Goal: Register for event/course

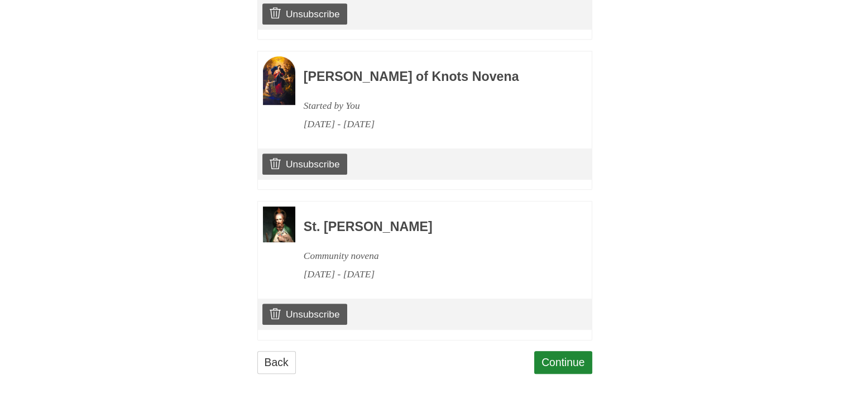
scroll to position [661, 0]
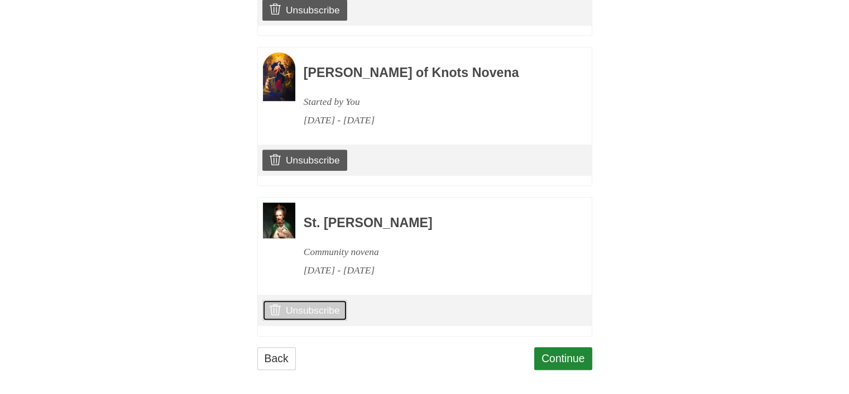
click at [313, 306] on link "Unsubscribe" at bounding box center [304, 310] width 84 height 21
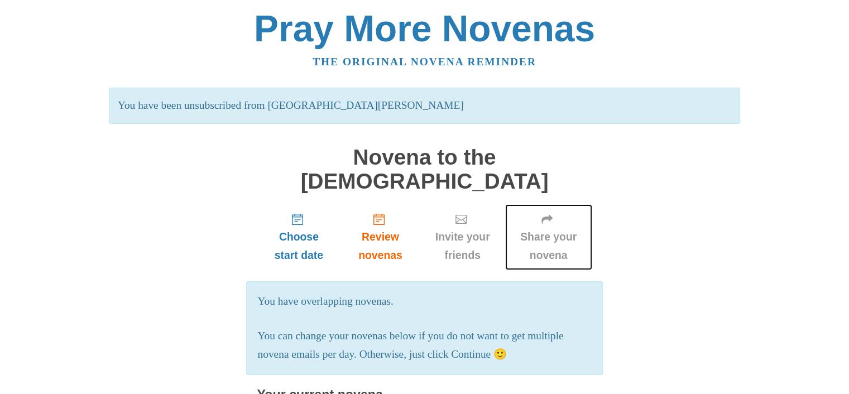
click at [541, 228] on span "Share your novena" at bounding box center [548, 246] width 65 height 37
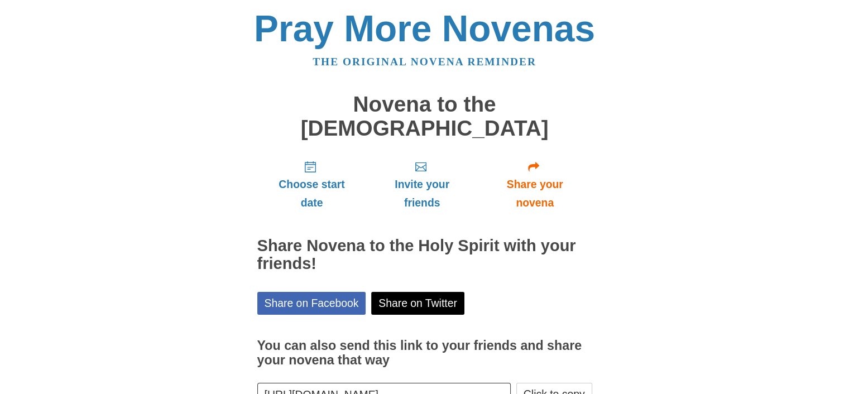
scroll to position [54, 0]
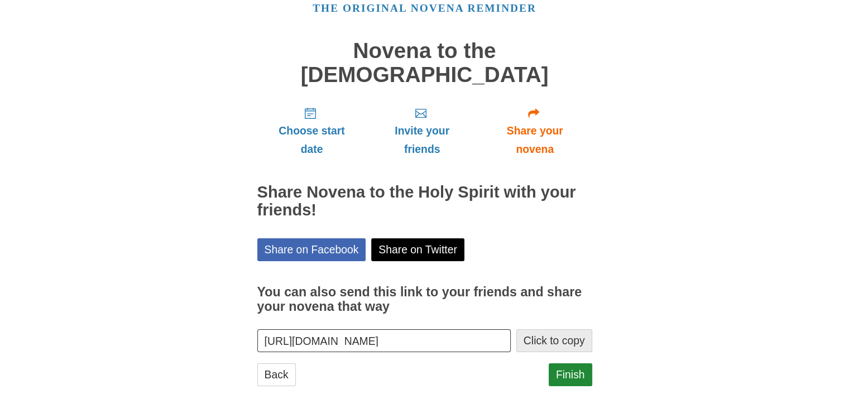
click at [537, 329] on button "Click to copy" at bounding box center [554, 340] width 76 height 23
click at [564, 363] on link "Finish" at bounding box center [571, 374] width 44 height 23
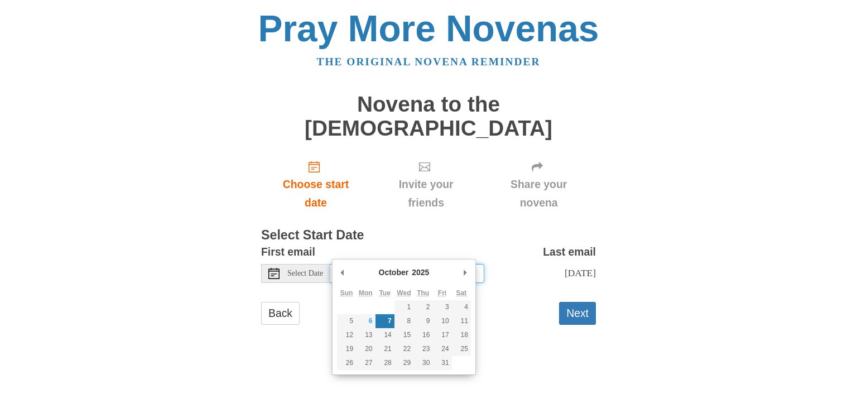
click at [377, 264] on input "[DATE]" at bounding box center [407, 273] width 154 height 19
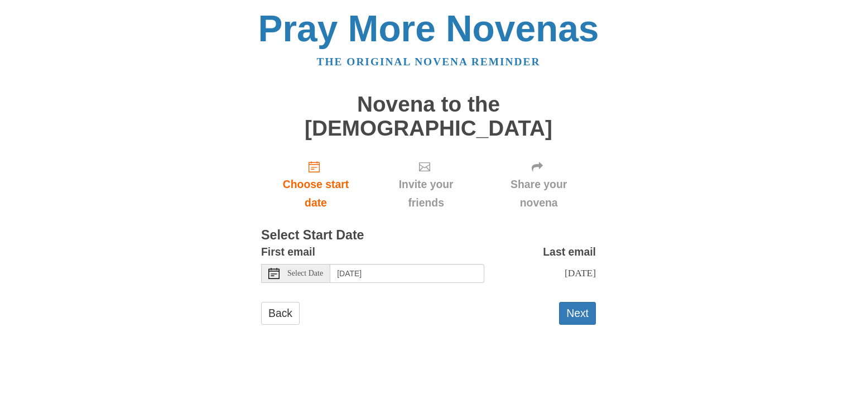
click at [502, 283] on form "First email Select Date Tuesday, October 7th Last email Thursday, October 16th …" at bounding box center [428, 289] width 335 height 93
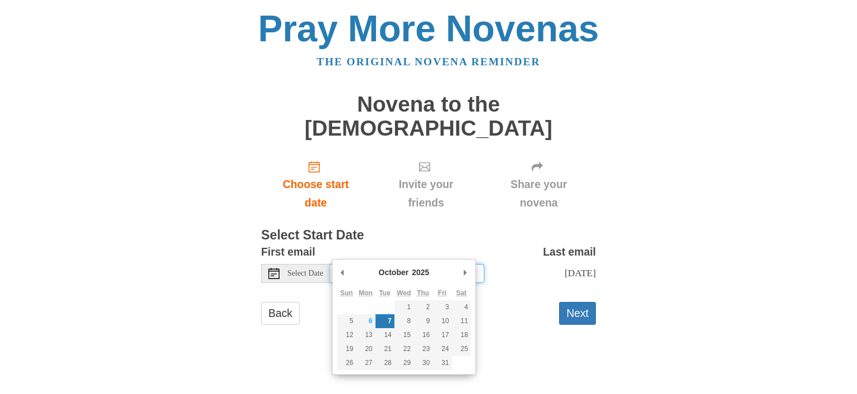
click at [420, 264] on input "Tuesday, October 7th" at bounding box center [407, 273] width 154 height 19
type input "Friday, October 10th"
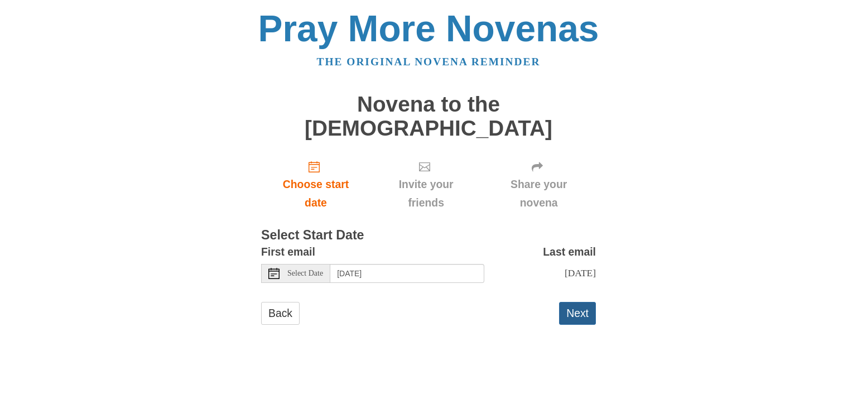
click at [575, 302] on button "Next" at bounding box center [577, 313] width 37 height 23
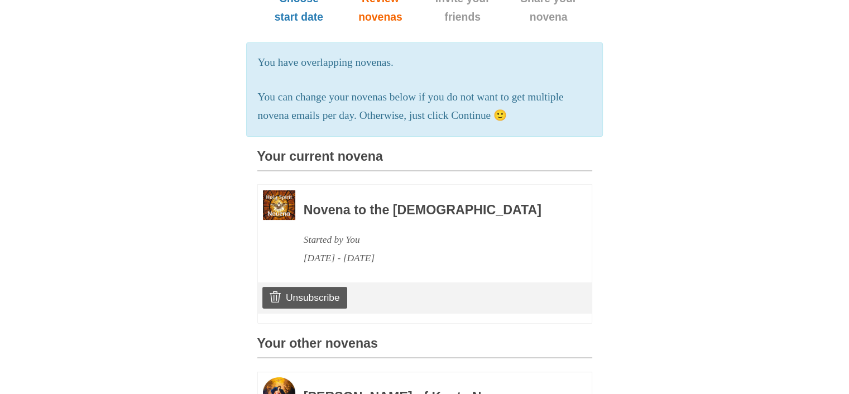
scroll to position [223, 0]
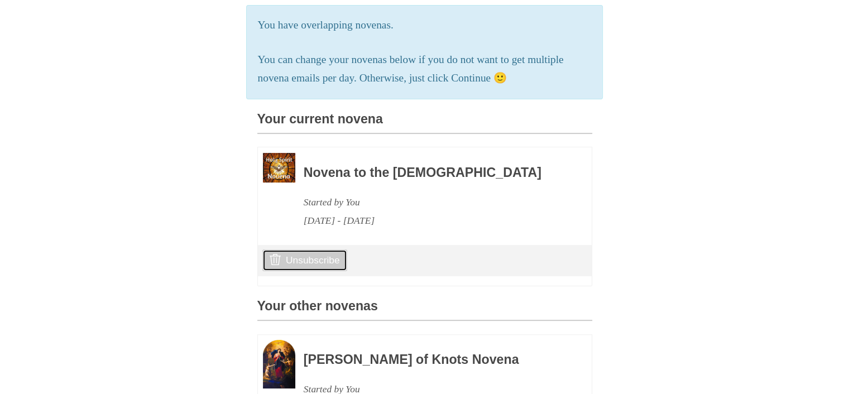
click at [283, 255] on link "Unsubscribe" at bounding box center [304, 259] width 84 height 21
